Goal: Task Accomplishment & Management: Complete application form

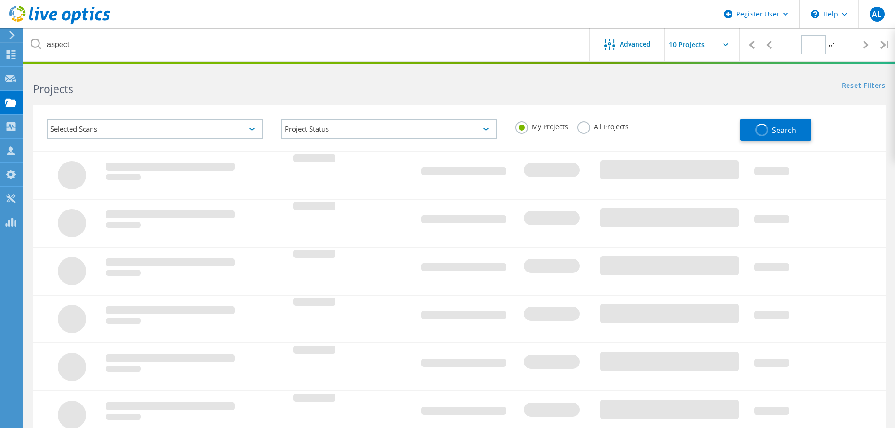
type input "1"
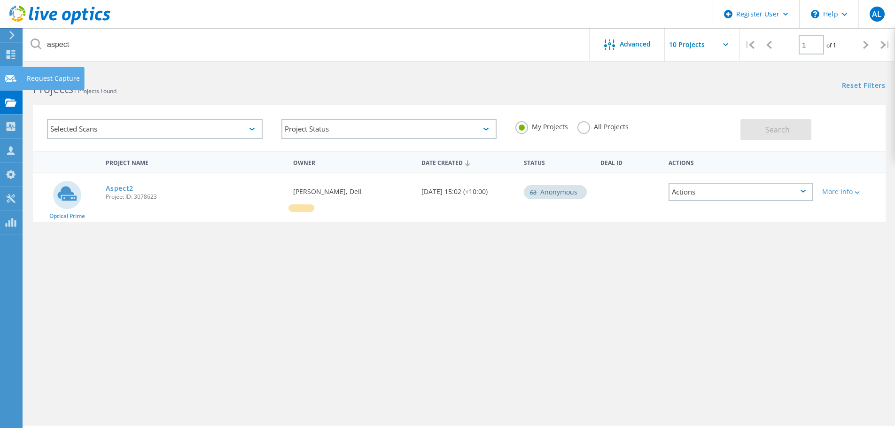
click at [13, 79] on use at bounding box center [10, 78] width 11 height 7
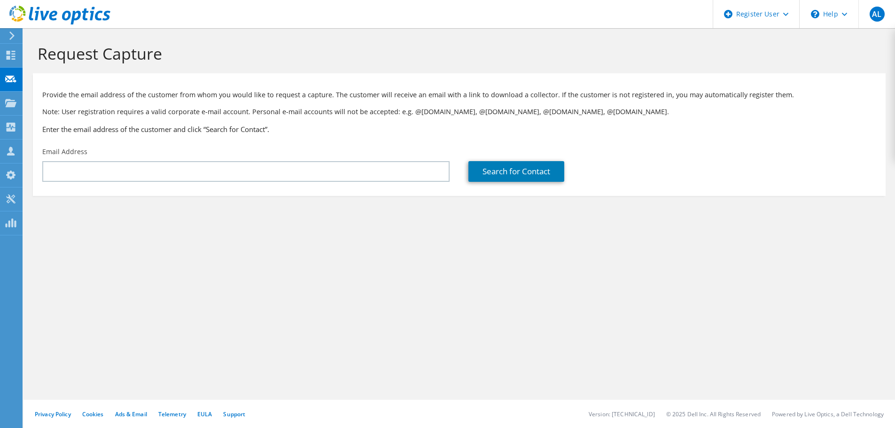
click at [365, 157] on div "Email Address" at bounding box center [246, 164] width 426 height 44
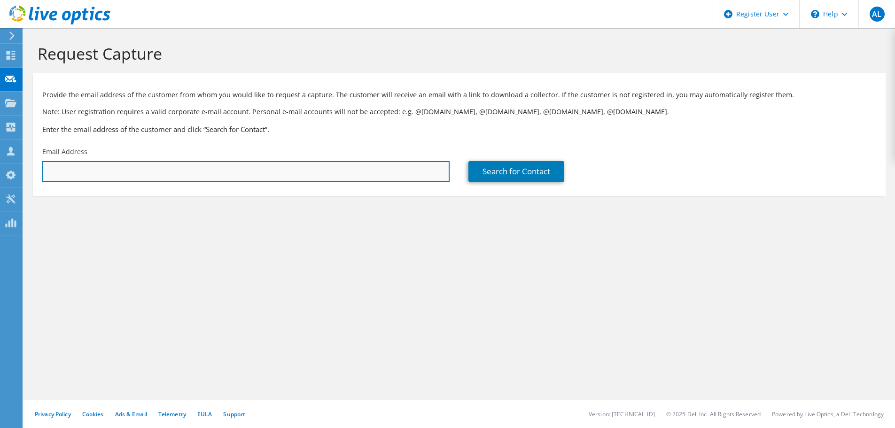
click at [362, 163] on input "text" at bounding box center [245, 171] width 407 height 21
type input "peter.watts@ebgames.com"
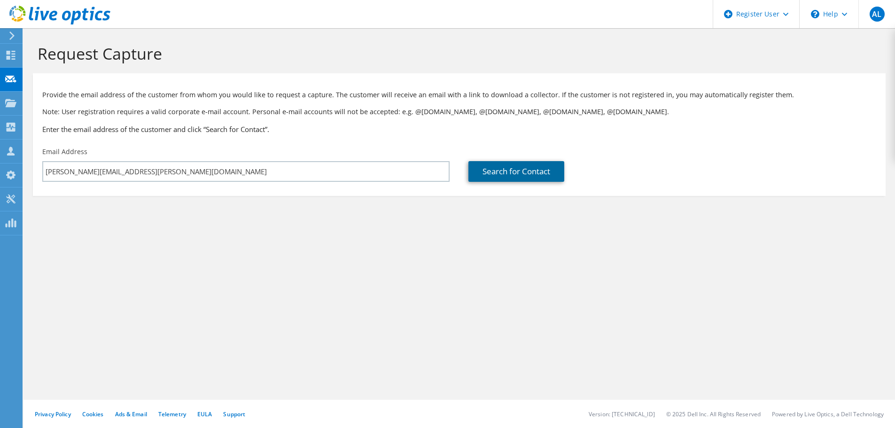
click at [513, 167] on link "Search for Contact" at bounding box center [517, 171] width 96 height 21
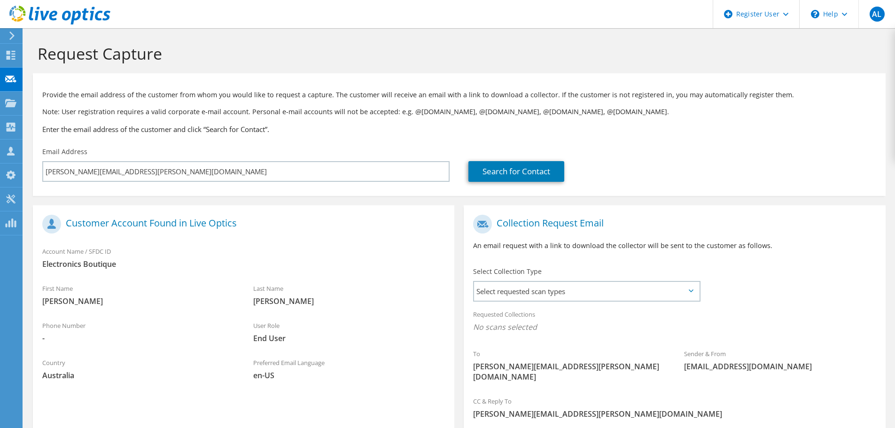
click at [707, 312] on div "Requested Collections No scans selected" at bounding box center [675, 322] width 422 height 35
click at [680, 305] on div "Requested Collections No scans selected" at bounding box center [675, 322] width 422 height 35
click at [692, 292] on icon at bounding box center [691, 290] width 5 height 3
click at [685, 295] on span "Select requested scan types" at bounding box center [586, 291] width 225 height 19
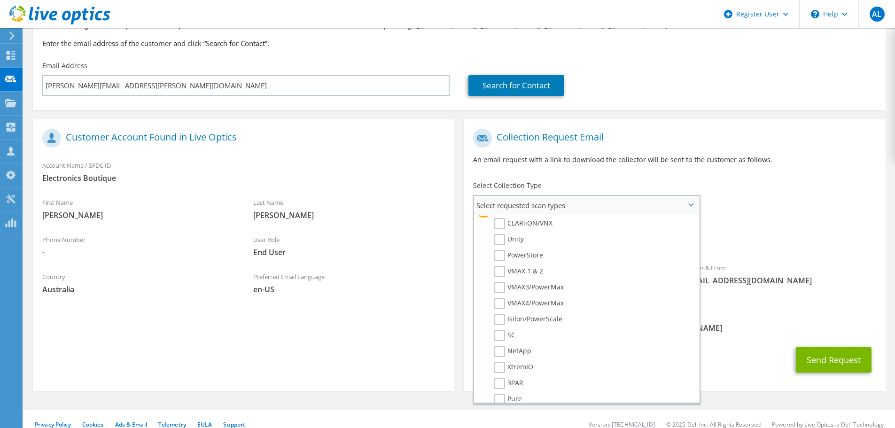
scroll to position [235, 0]
click at [781, 250] on div "Requested Collections No scans selected" at bounding box center [675, 236] width 422 height 35
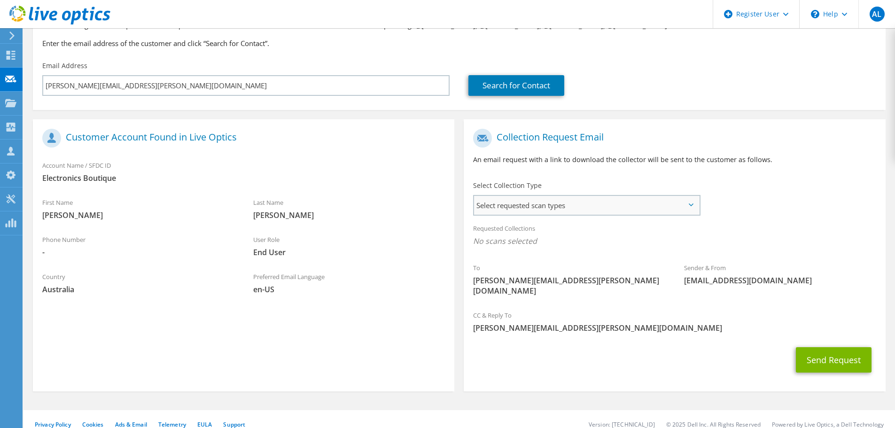
click at [603, 199] on span "Select requested scan types" at bounding box center [586, 205] width 225 height 19
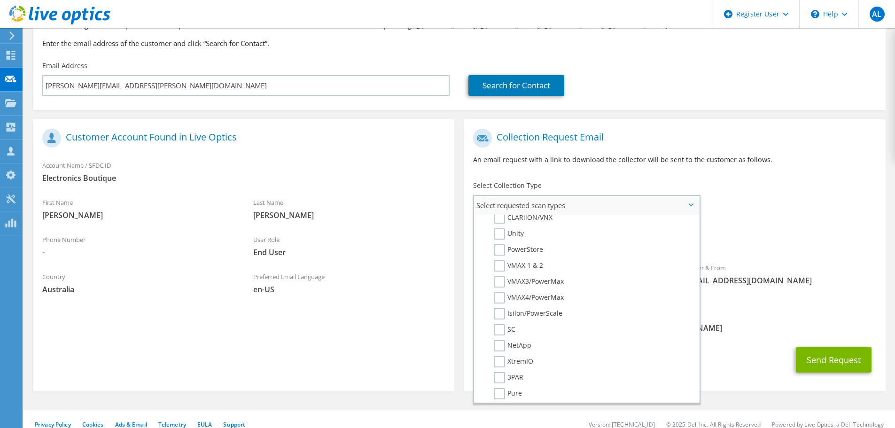
scroll to position [203, 0]
click at [699, 316] on ul "Server Virtualization Optical Prime AWS Nutanix RVTools" at bounding box center [586, 309] width 225 height 188
click at [750, 228] on div "Requested Collections No scans selected" at bounding box center [675, 236] width 422 height 35
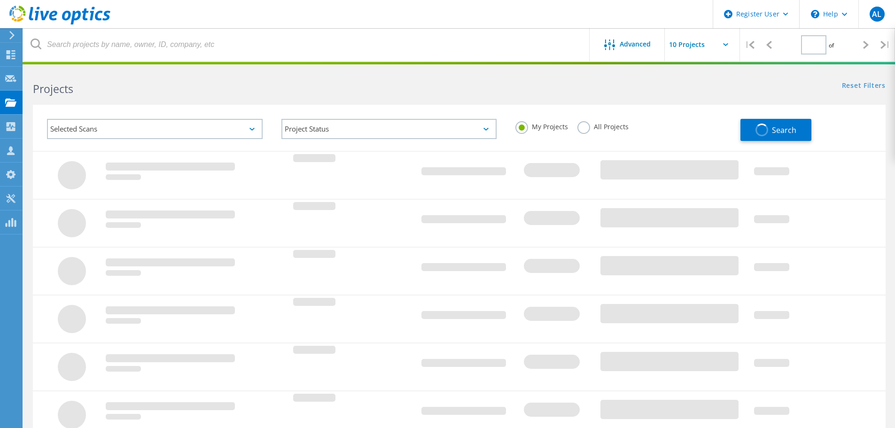
type input "1"
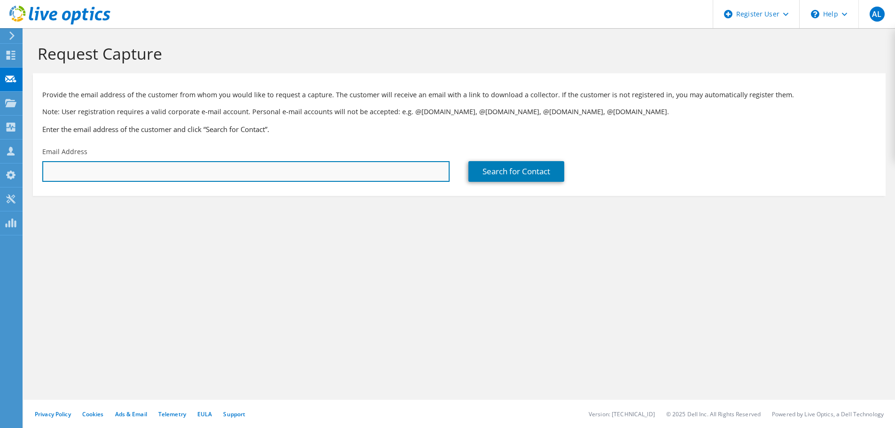
click at [168, 169] on input "text" at bounding box center [245, 171] width 407 height 21
click at [320, 171] on input "text" at bounding box center [245, 171] width 407 height 21
paste input "victor.wong@birchandwaite.com.au"
type input "victor.wong@birchandwaite.com.au"
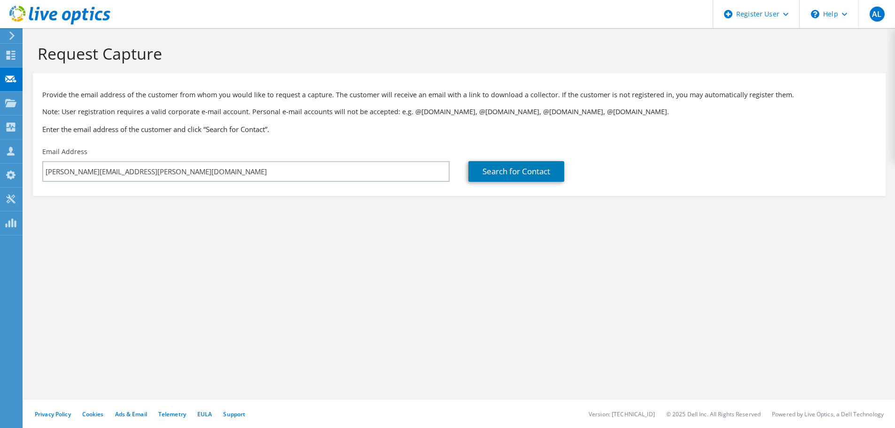
click at [234, 190] on section "Provide the email address of the customer from whom you would like to request a…" at bounding box center [459, 134] width 853 height 123
click at [491, 164] on link "Search for Contact" at bounding box center [517, 171] width 96 height 21
type input "Birch & Waite Foods Pty Ltd"
type input "Victor"
type input "Wong"
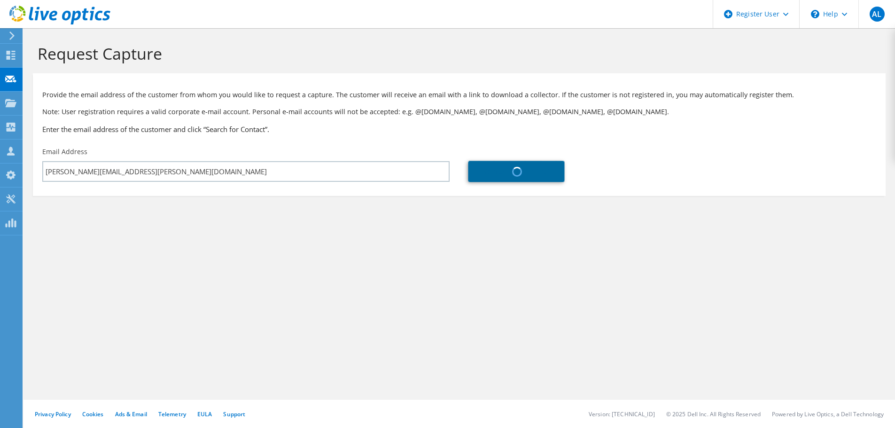
type input "Australia"
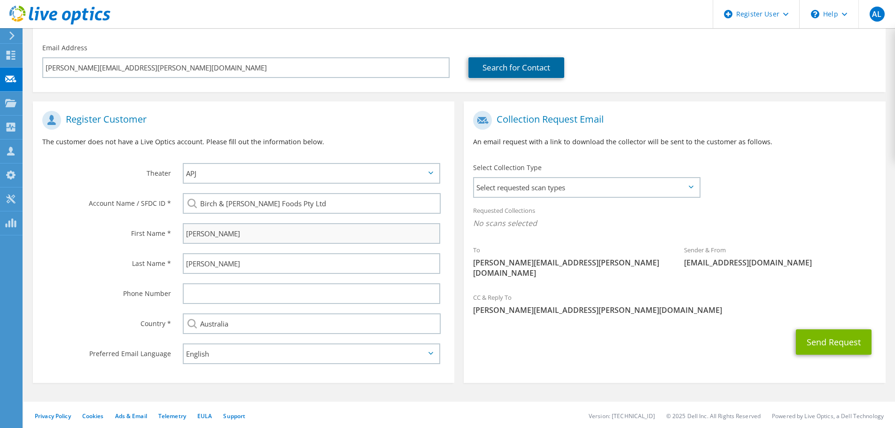
scroll to position [106, 0]
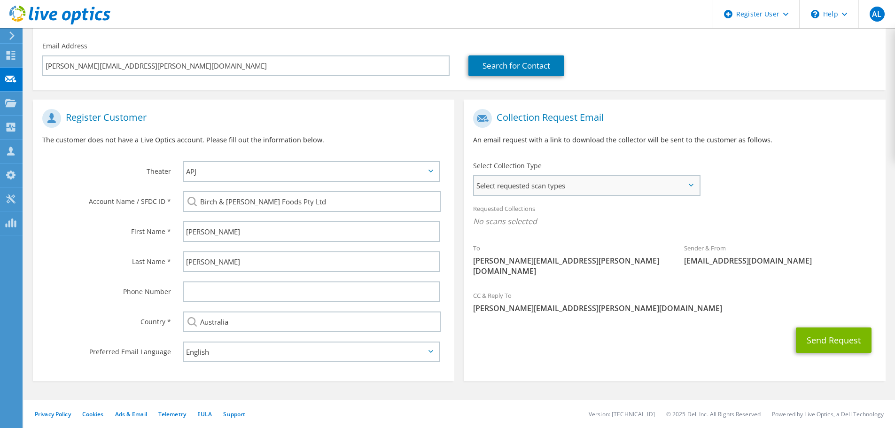
click at [546, 188] on span "Select requested scan types" at bounding box center [586, 185] width 225 height 19
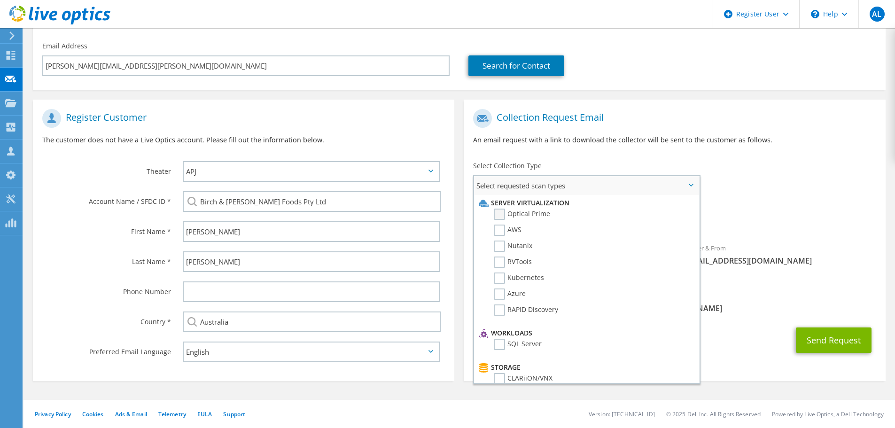
click at [504, 214] on label "Optical Prime" at bounding box center [522, 214] width 56 height 11
click at [0, 0] on input "Optical Prime" at bounding box center [0, 0] width 0 height 0
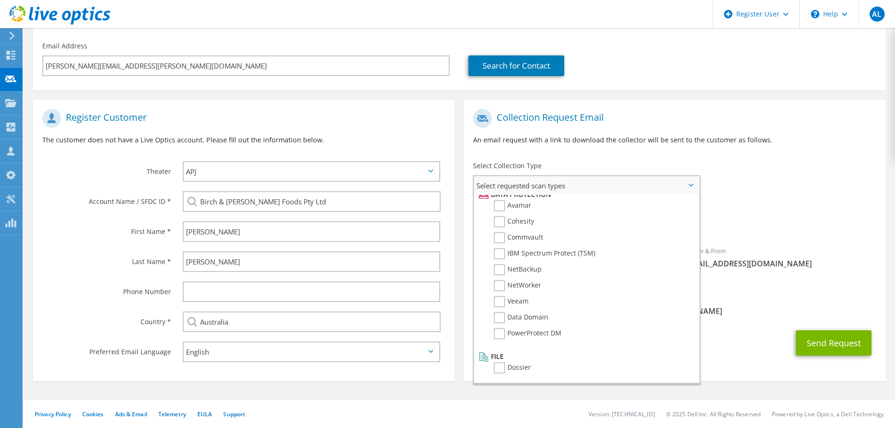
scroll to position [0, 0]
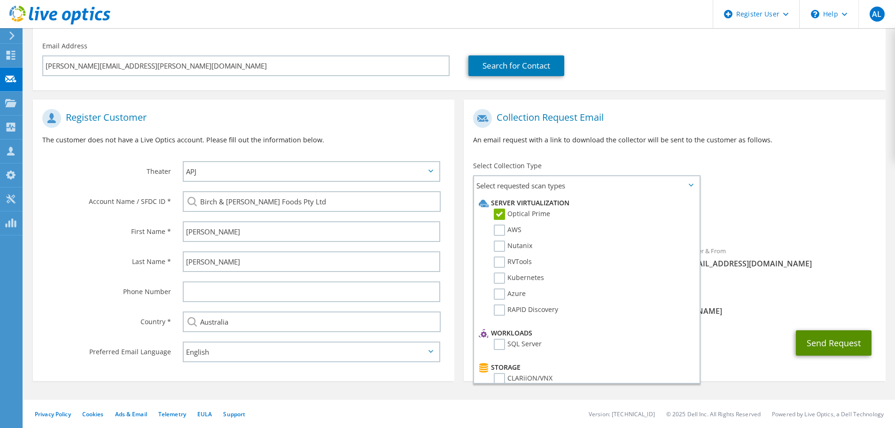
click at [828, 330] on button "Send Request" at bounding box center [834, 342] width 76 height 25
